Goal: Register for event/course

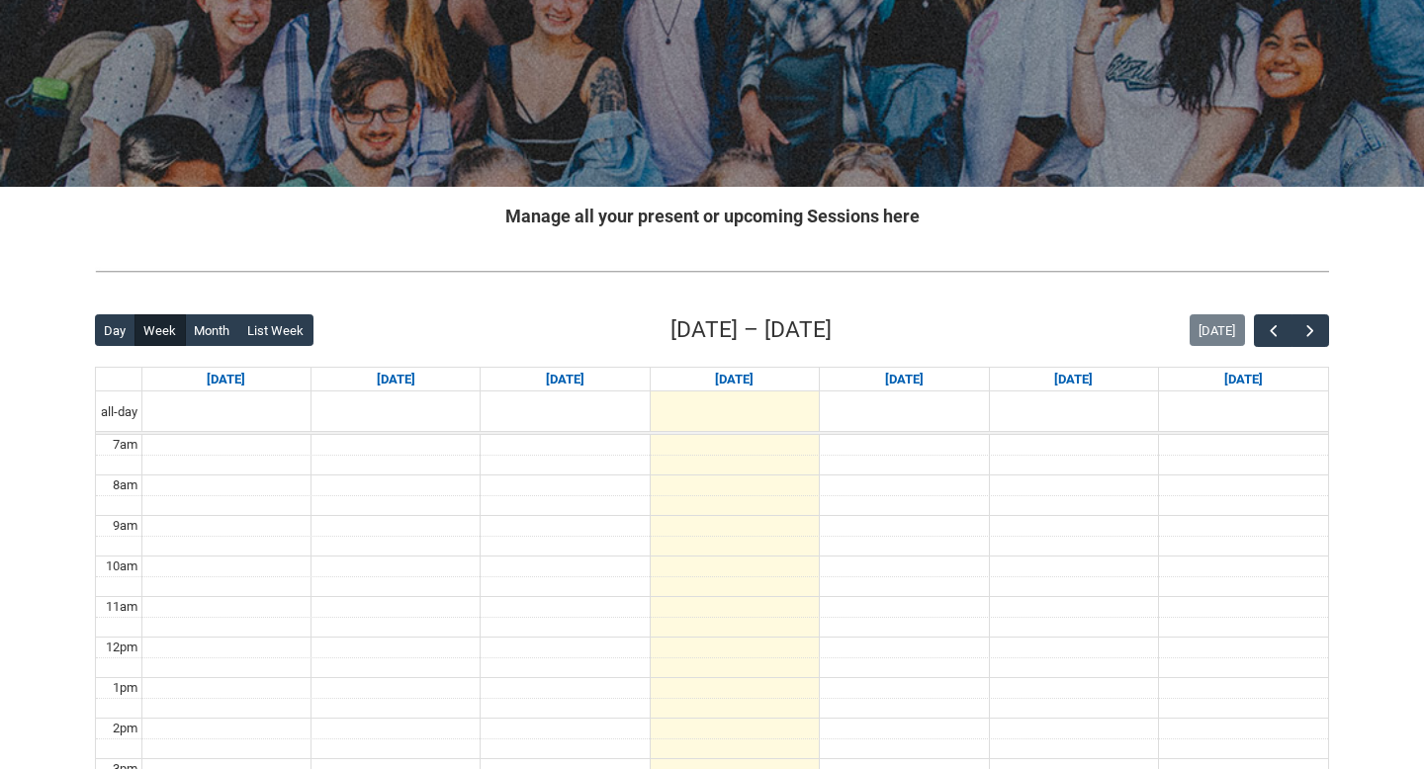
scroll to position [272, 0]
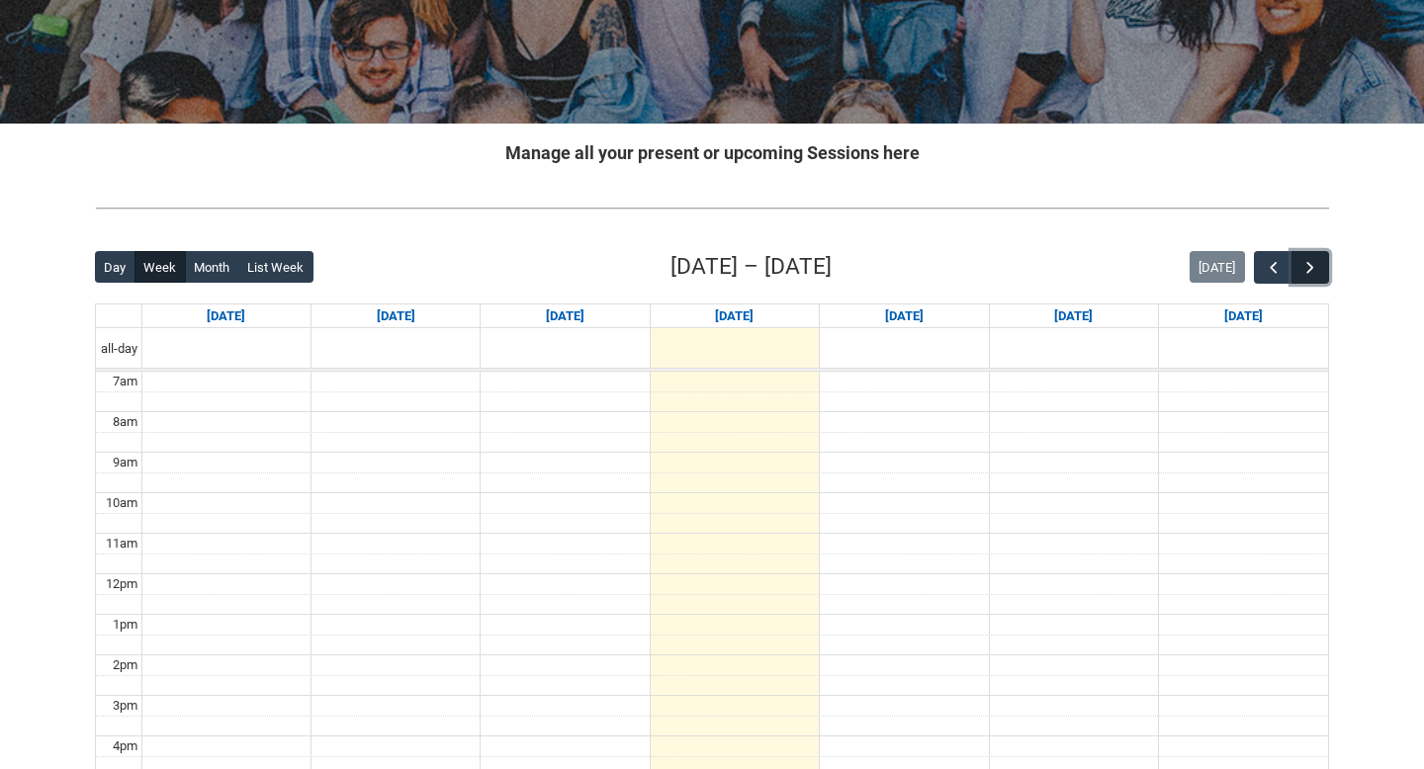
click at [1314, 270] on span "button" at bounding box center [1311, 268] width 20 height 20
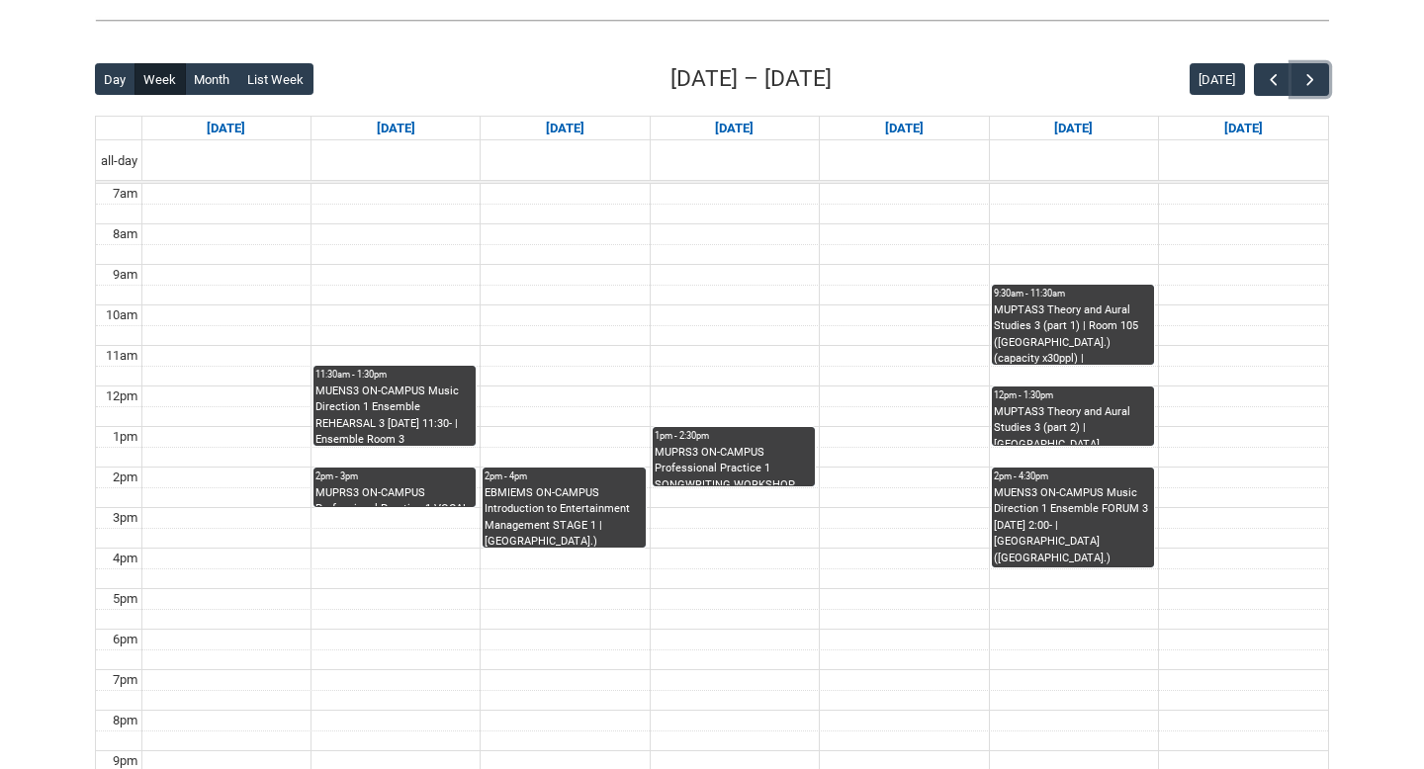
scroll to position [466, 0]
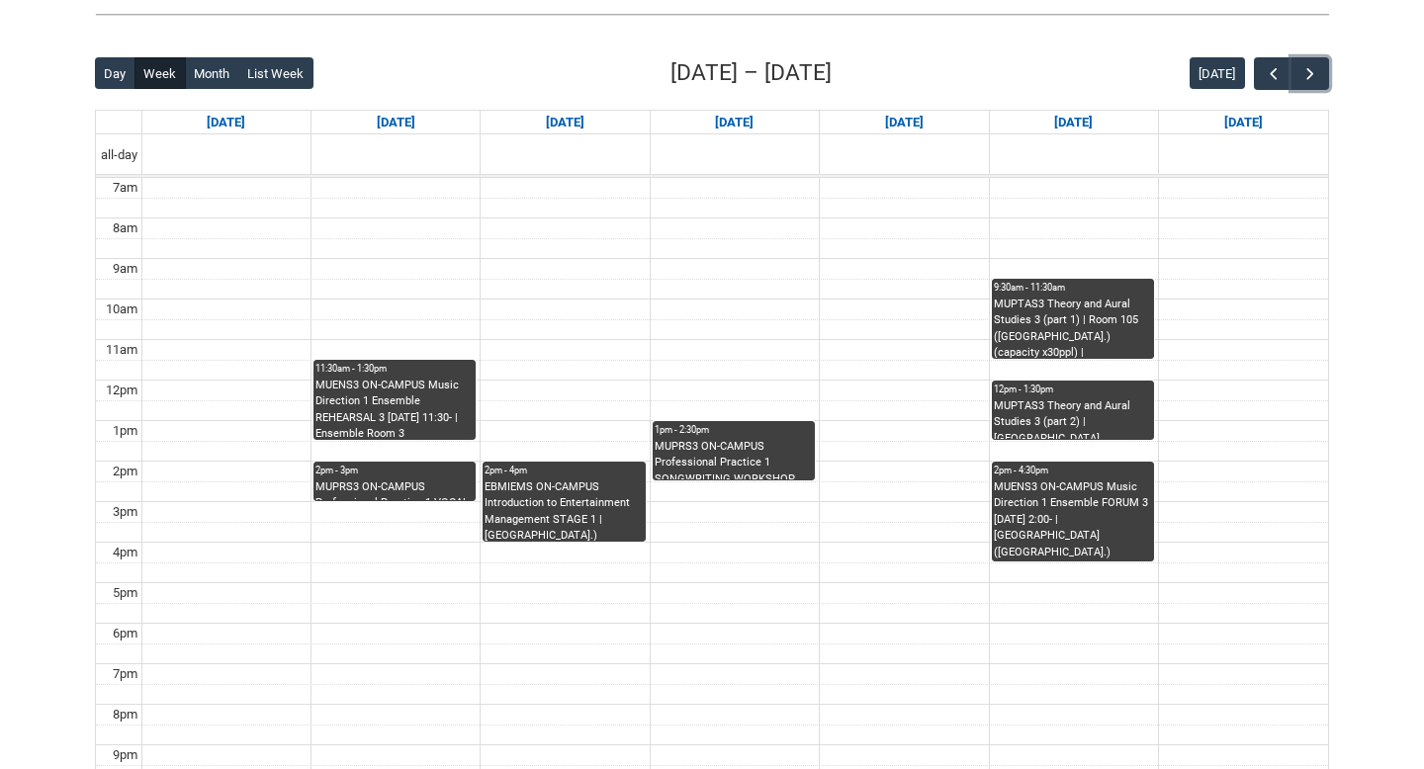
click at [748, 469] on div "MUPRS3 ON-CAMPUS Professional Practice 1 SONGWRITING WORKSHOP STAGE 3 WED 1:00 …" at bounding box center [734, 460] width 158 height 42
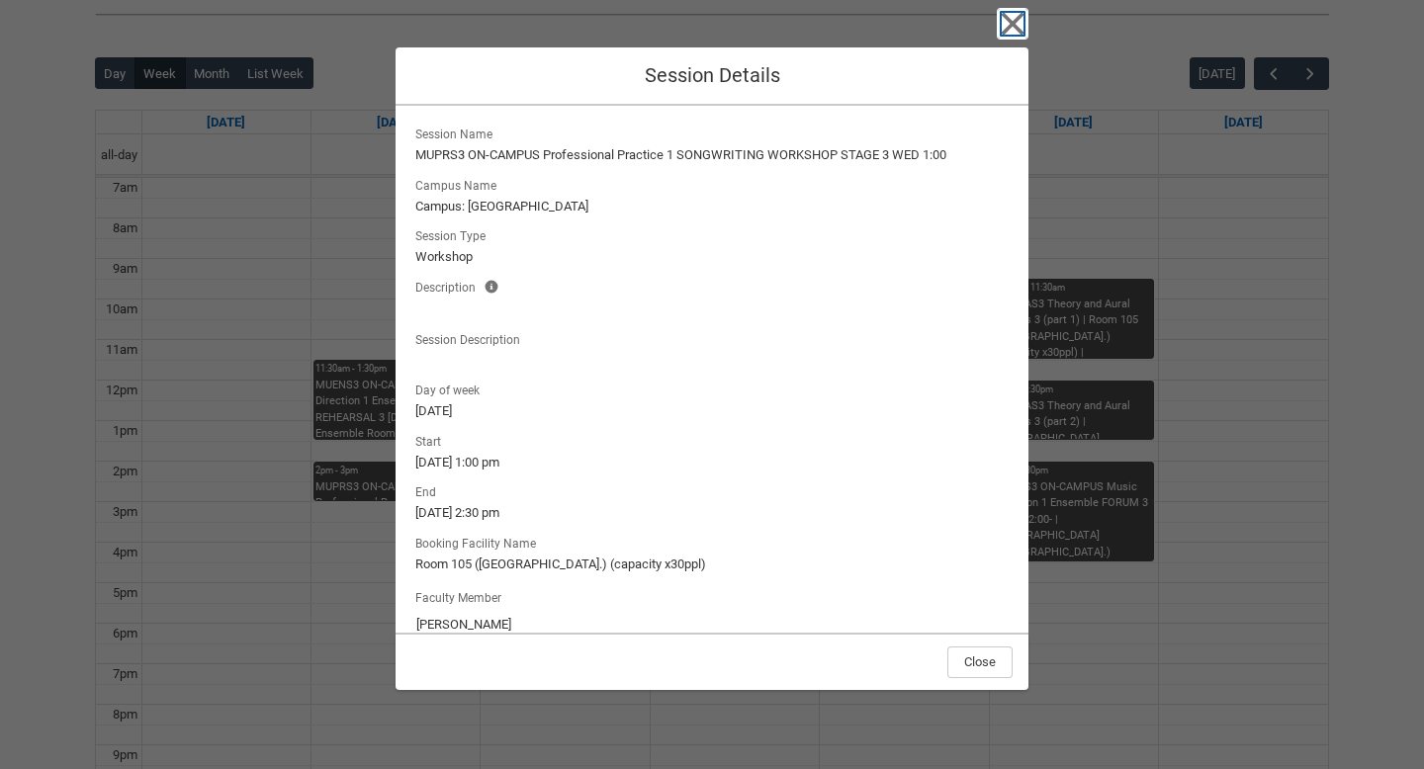
click at [1018, 14] on icon "button" at bounding box center [1013, 24] width 32 height 32
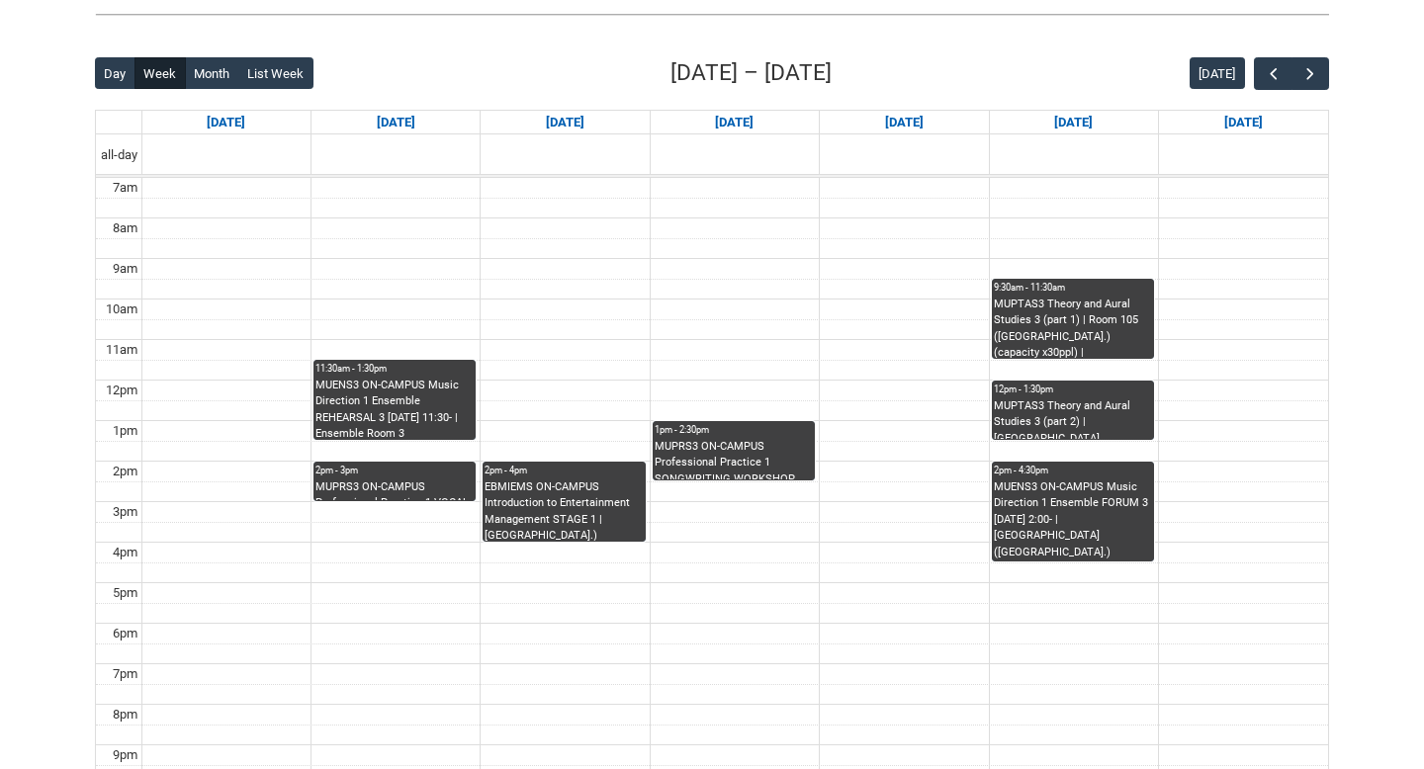
click at [690, 431] on div "1pm - 2:30pm" at bounding box center [734, 430] width 158 height 14
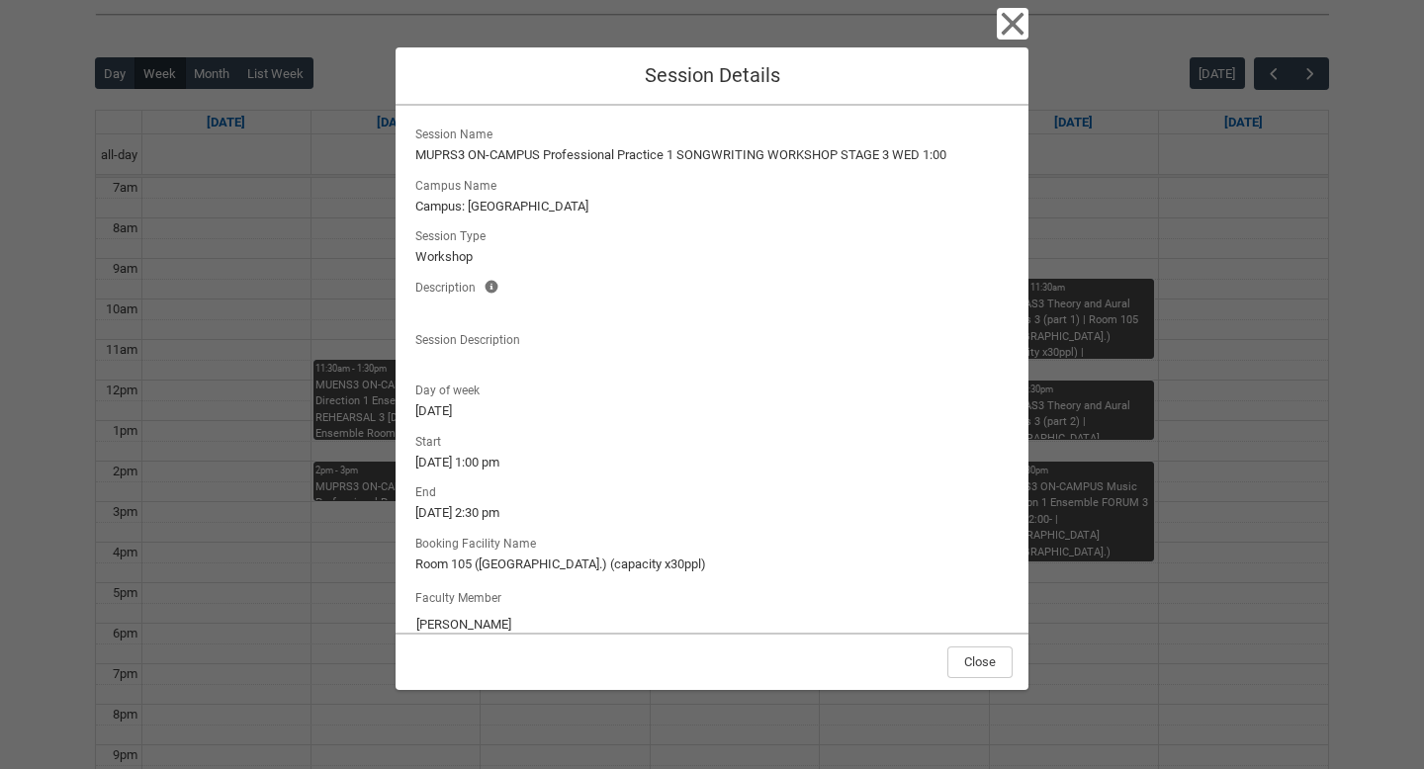
scroll to position [30, 0]
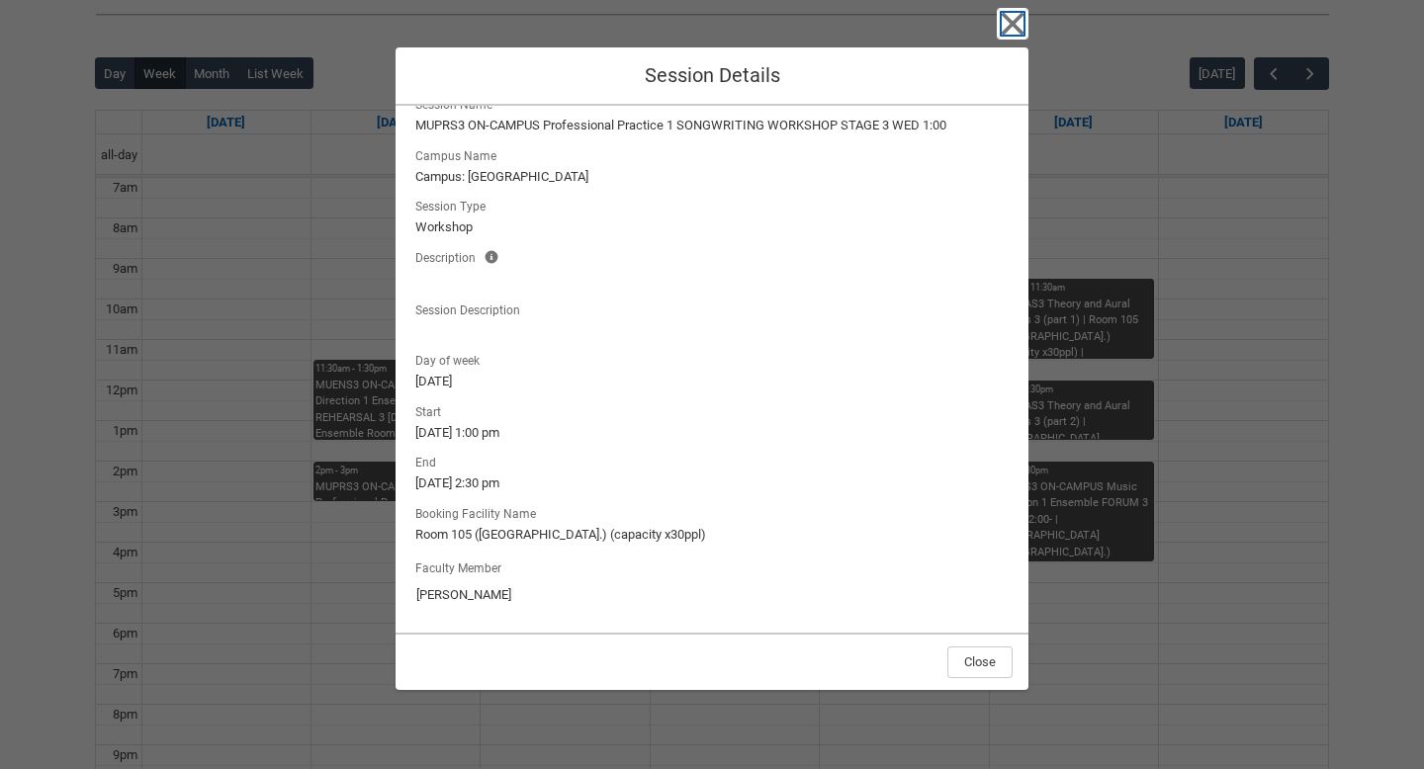
click at [1007, 29] on icon "button" at bounding box center [1013, 24] width 23 height 23
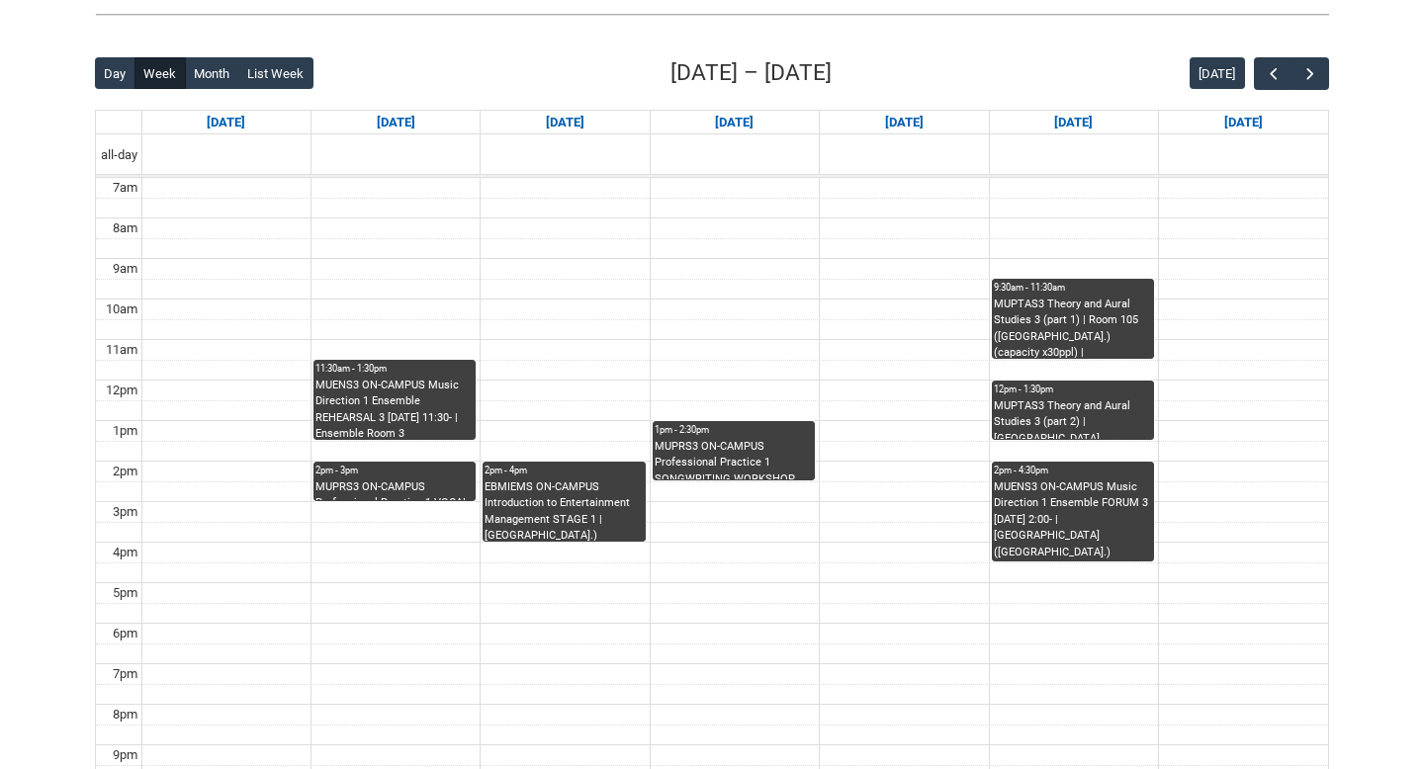
click at [552, 487] on div "EBMIEMS ON-CAMPUS Introduction to Entertainment Management STAGE 1 | [GEOGRAPHI…" at bounding box center [564, 511] width 158 height 62
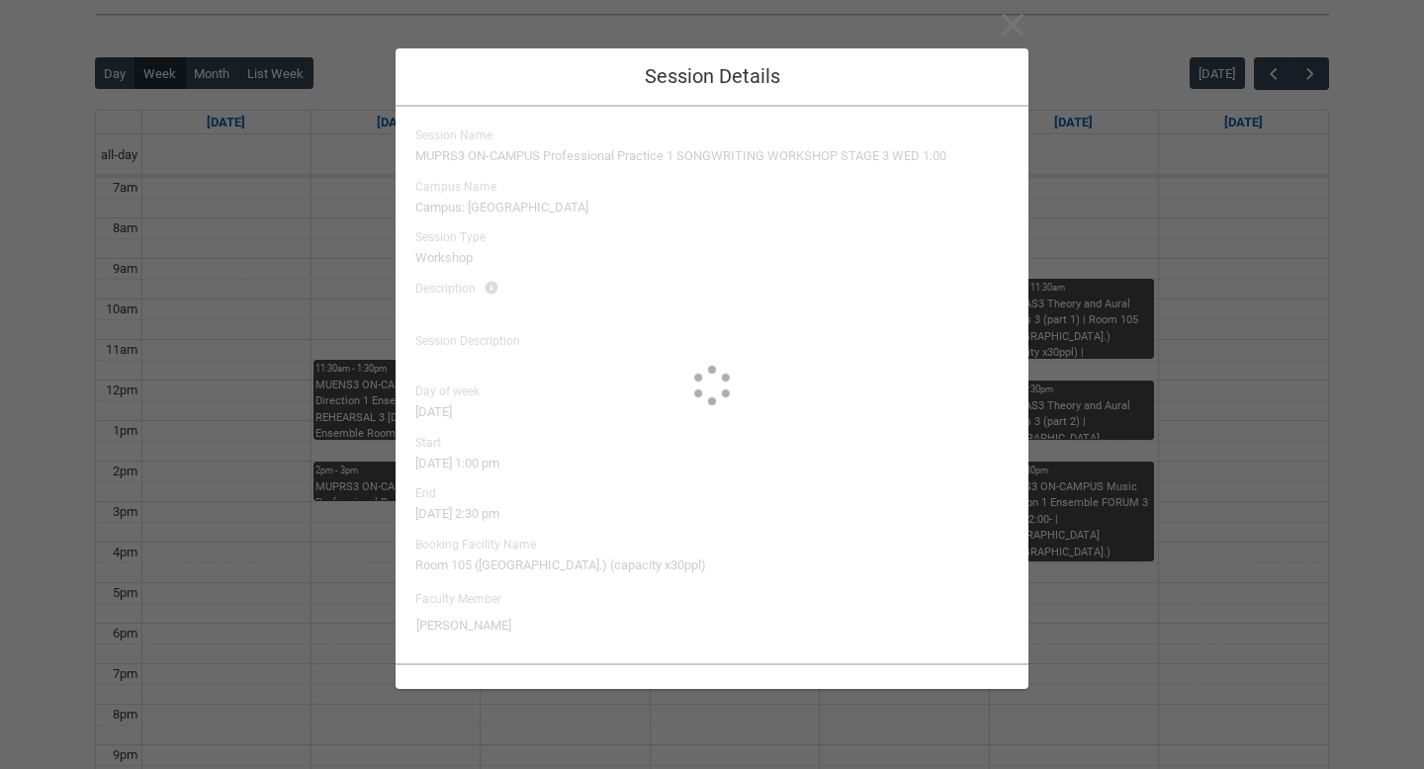
scroll to position [0, 0]
type input "[PERSON_NAME]"
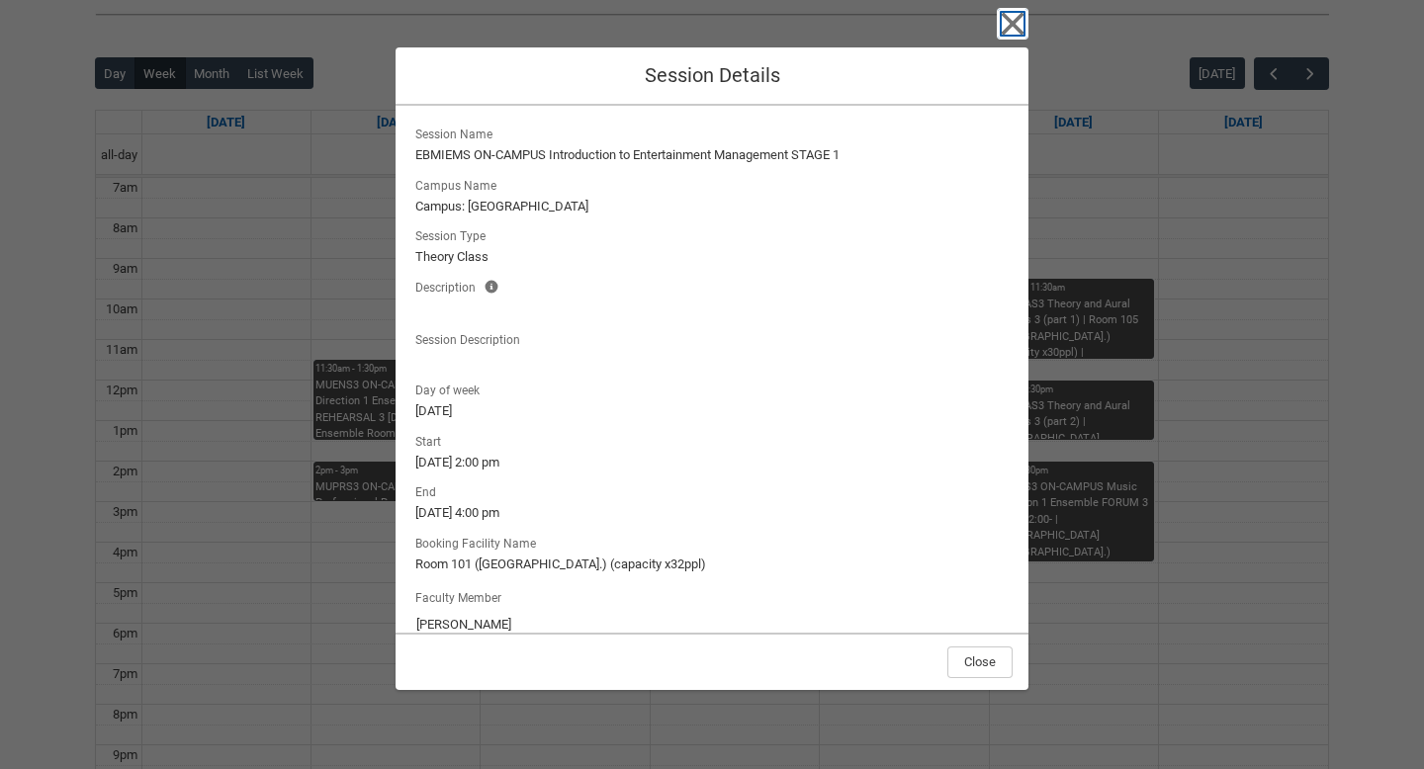
click at [1013, 24] on icon "button" at bounding box center [1013, 24] width 23 height 23
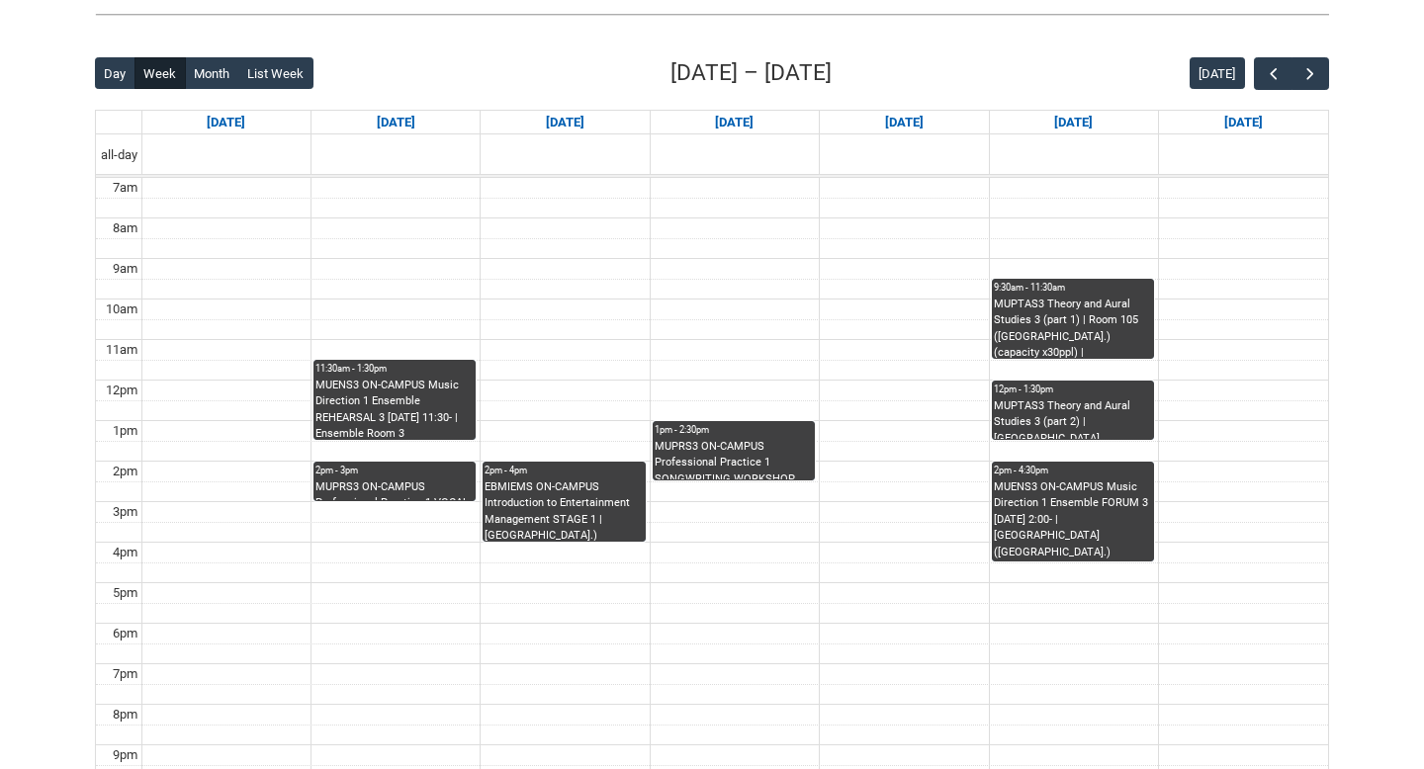
click at [547, 487] on div "EBMIEMS ON-CAMPUS Introduction to Entertainment Management STAGE 1 | [GEOGRAPHI…" at bounding box center [564, 511] width 158 height 62
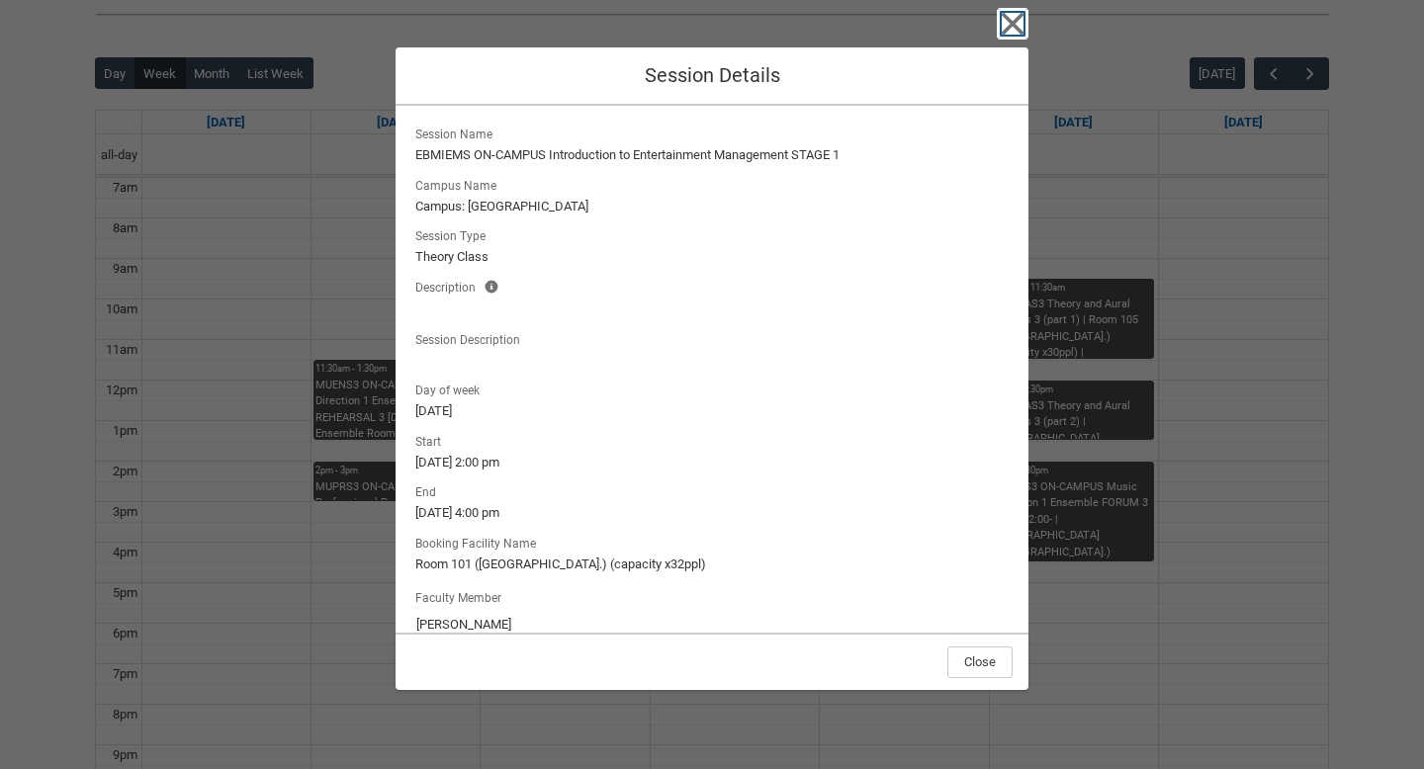
click at [1009, 36] on icon "button" at bounding box center [1013, 24] width 32 height 32
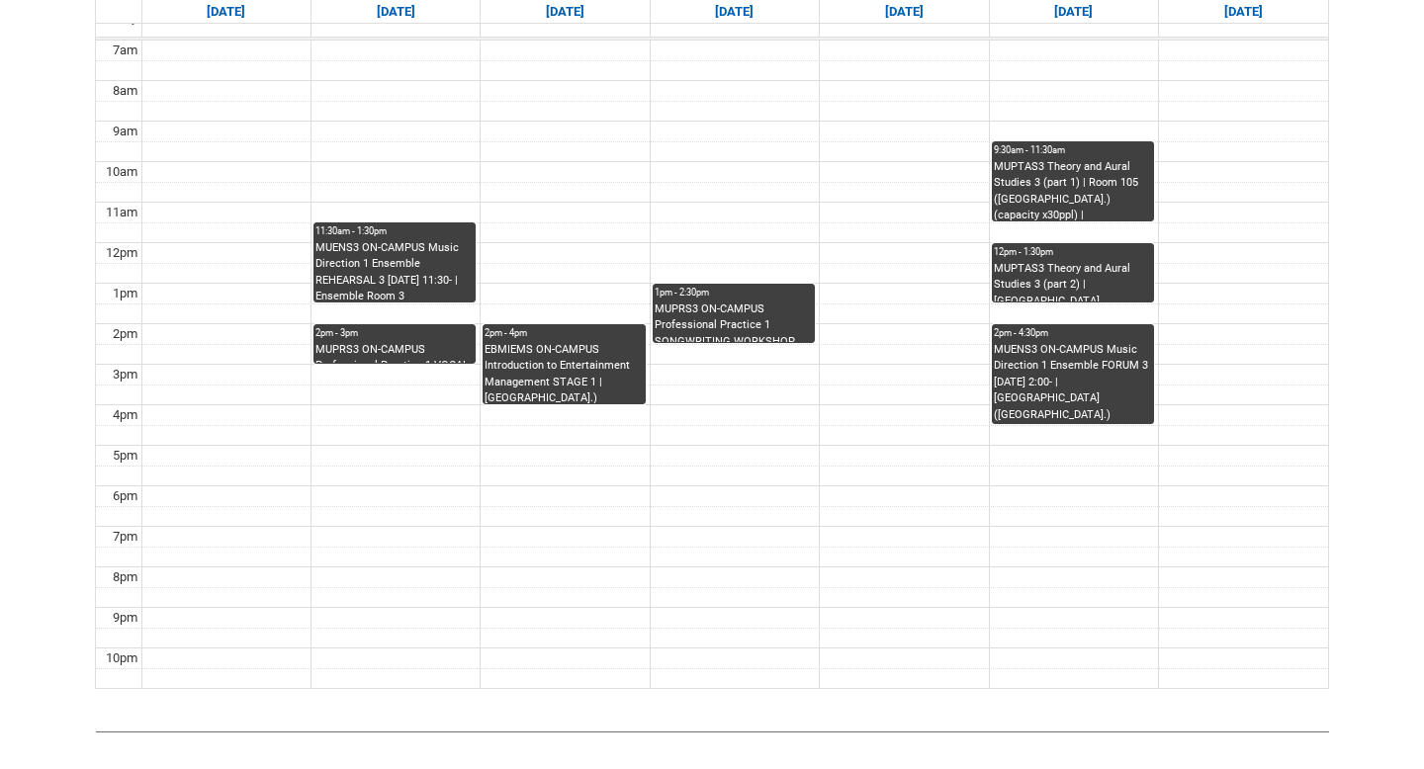
scroll to position [605, 0]
